Goal: Task Accomplishment & Management: Manage account settings

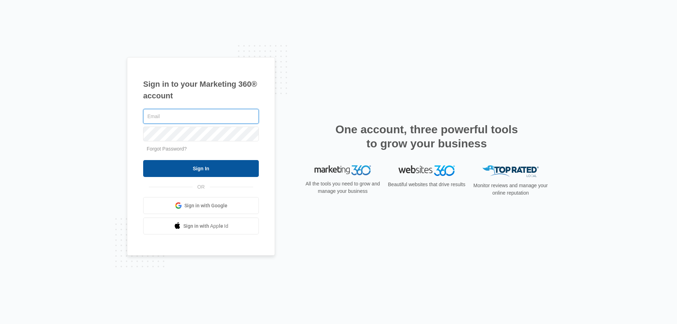
type input "kburns@jandgcompanies.com"
click at [190, 169] on input "Sign In" at bounding box center [201, 168] width 116 height 17
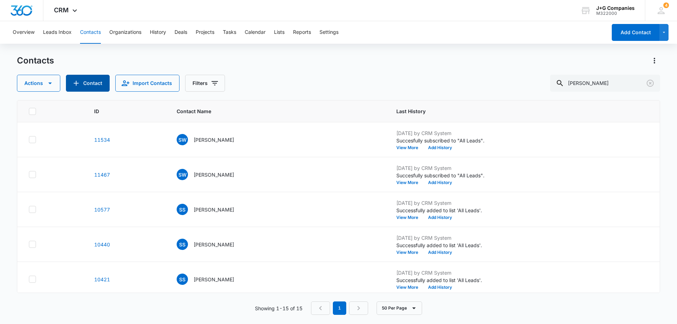
click at [82, 86] on button "Contact" at bounding box center [88, 83] width 44 height 17
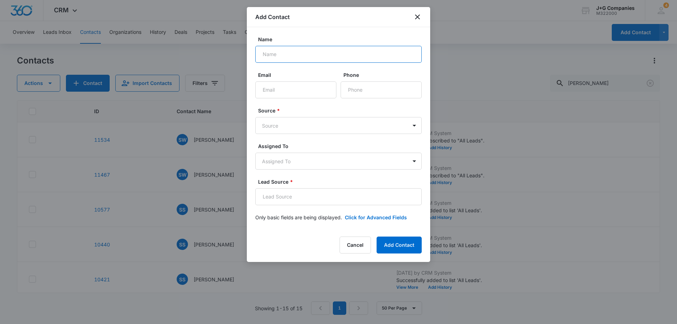
click at [294, 52] on input "Name" at bounding box center [338, 54] width 166 height 17
type input "[PERSON_NAME]"
click at [279, 91] on input "Email" at bounding box center [295, 89] width 81 height 17
paste input "[PERSON_NAME][EMAIL_ADDRESS][DOMAIN_NAME]"
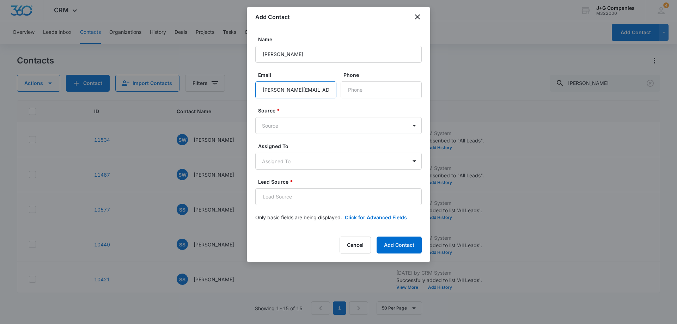
type input "[PERSON_NAME][EMAIL_ADDRESS][DOMAIN_NAME]"
click at [380, 91] on input "Phone" at bounding box center [381, 89] width 81 height 17
paste input "[PHONE_NUMBER]"
type input "[PHONE_NUMBER]"
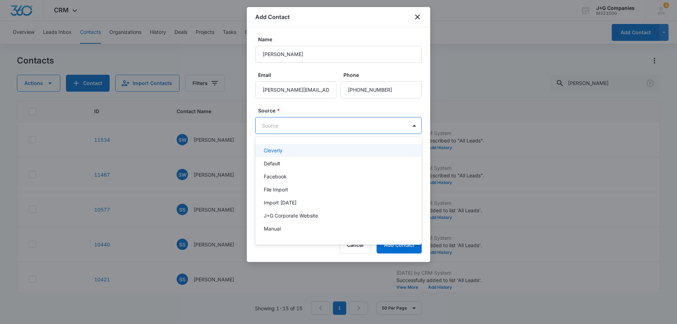
click at [294, 124] on body "CRM Apps Reputation Forms CRM Email Social Content Intelligence Files Brand Set…" at bounding box center [338, 162] width 677 height 324
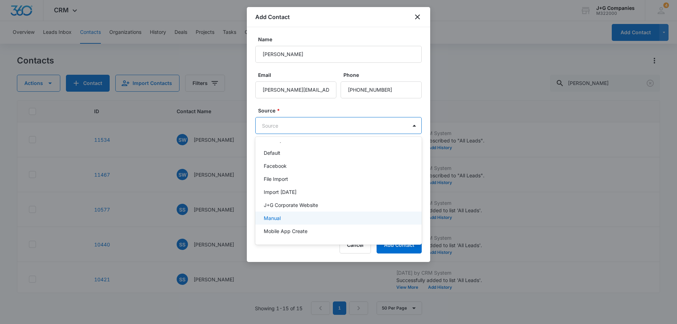
click at [276, 218] on p "Manual" at bounding box center [272, 217] width 17 height 7
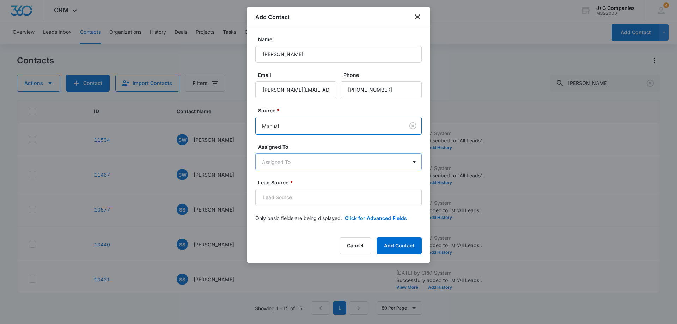
click at [285, 159] on body "CRM Apps Reputation Forms CRM Email Social Content Intelligence Files Brand Set…" at bounding box center [338, 162] width 677 height 324
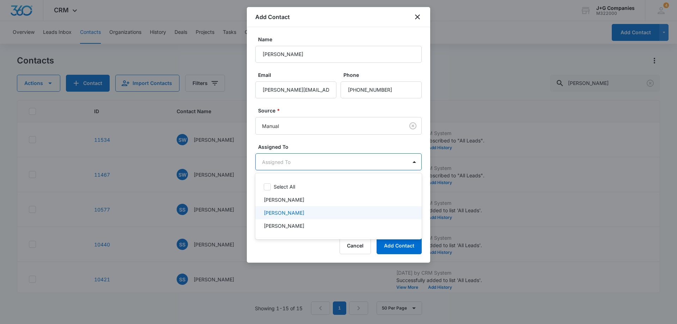
click at [282, 211] on p "[PERSON_NAME]" at bounding box center [284, 212] width 41 height 7
click at [333, 141] on div at bounding box center [338, 162] width 677 height 324
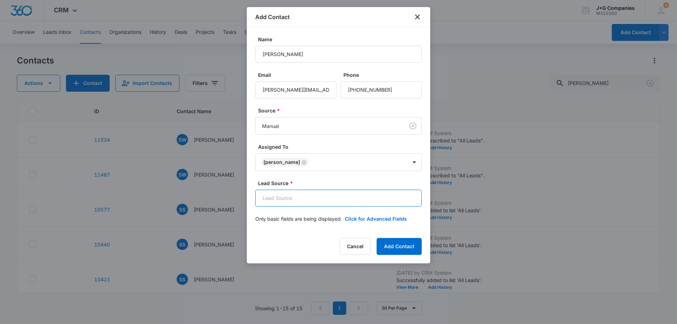
click at [310, 195] on input "Lead Source *" at bounding box center [338, 198] width 166 height 17
type input "Google"
click at [403, 249] on button "Add Contact" at bounding box center [399, 246] width 45 height 17
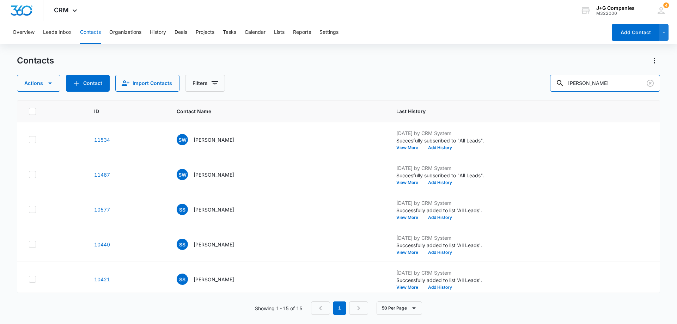
click at [501, 83] on div "Actions Contact Import Contacts Filters [PERSON_NAME]" at bounding box center [338, 83] width 643 height 17
type input "[PERSON_NAME]"
click at [206, 172] on p "[PERSON_NAME]" at bounding box center [214, 174] width 41 height 7
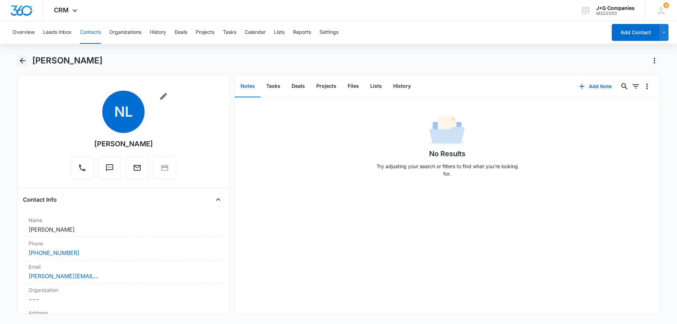
click at [23, 56] on icon "Back" at bounding box center [22, 60] width 8 height 8
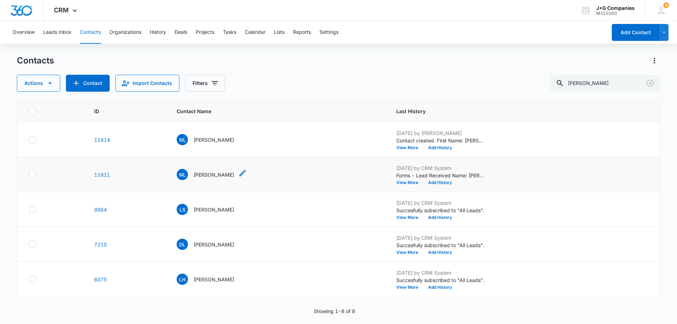
click at [212, 174] on p "[PERSON_NAME]" at bounding box center [214, 174] width 41 height 7
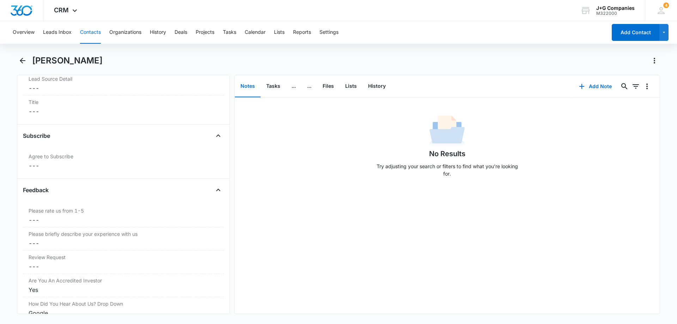
scroll to position [1009, 0]
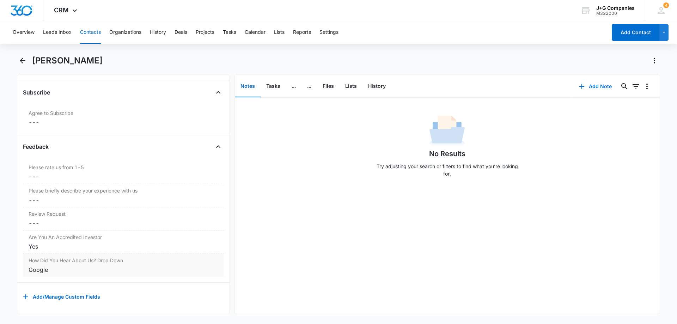
click at [152, 266] on div "Google" at bounding box center [124, 270] width 190 height 8
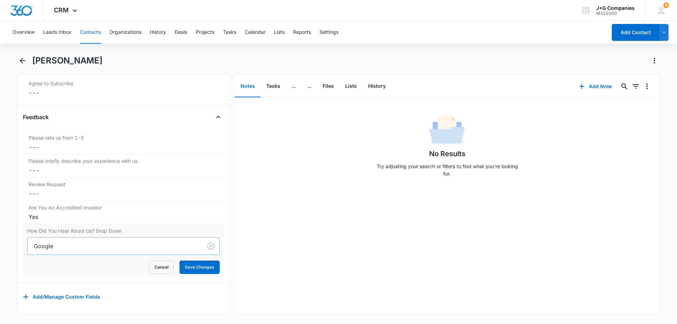
scroll to position [1039, 0]
click at [190, 262] on button "Save Changes" at bounding box center [199, 267] width 40 height 13
click at [23, 61] on icon "Back" at bounding box center [23, 61] width 6 height 6
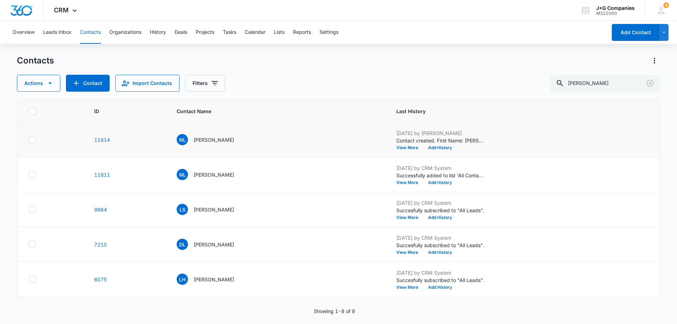
click at [35, 141] on icon at bounding box center [32, 139] width 6 height 6
click at [29, 140] on input "checkbox" at bounding box center [29, 140] width 0 height 0
click at [49, 83] on icon "button" at bounding box center [50, 84] width 4 height 2
click at [36, 147] on div "Delete" at bounding box center [51, 148] width 51 height 5
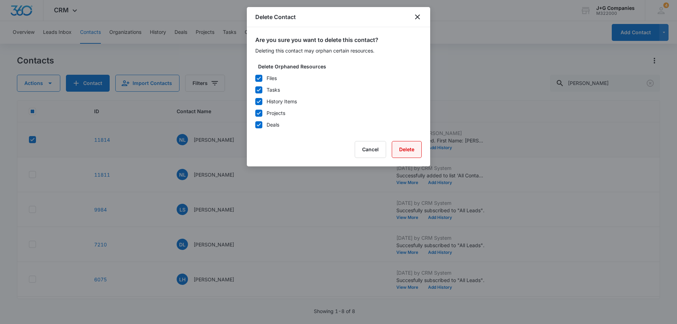
click at [410, 148] on button "Delete" at bounding box center [407, 149] width 30 height 17
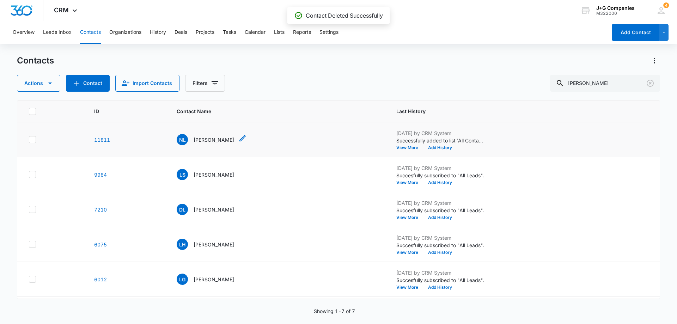
click at [206, 139] on p "[PERSON_NAME]" at bounding box center [214, 139] width 41 height 7
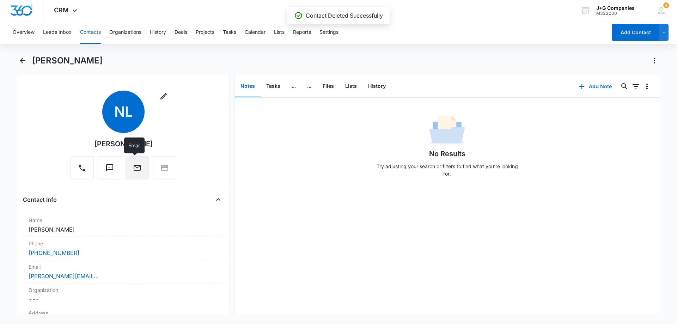
click at [134, 166] on icon "Email" at bounding box center [137, 168] width 7 height 6
click at [42, 276] on link "[PERSON_NAME][EMAIL_ADDRESS][DOMAIN_NAME]" at bounding box center [64, 276] width 71 height 8
